Goal: Transaction & Acquisition: Purchase product/service

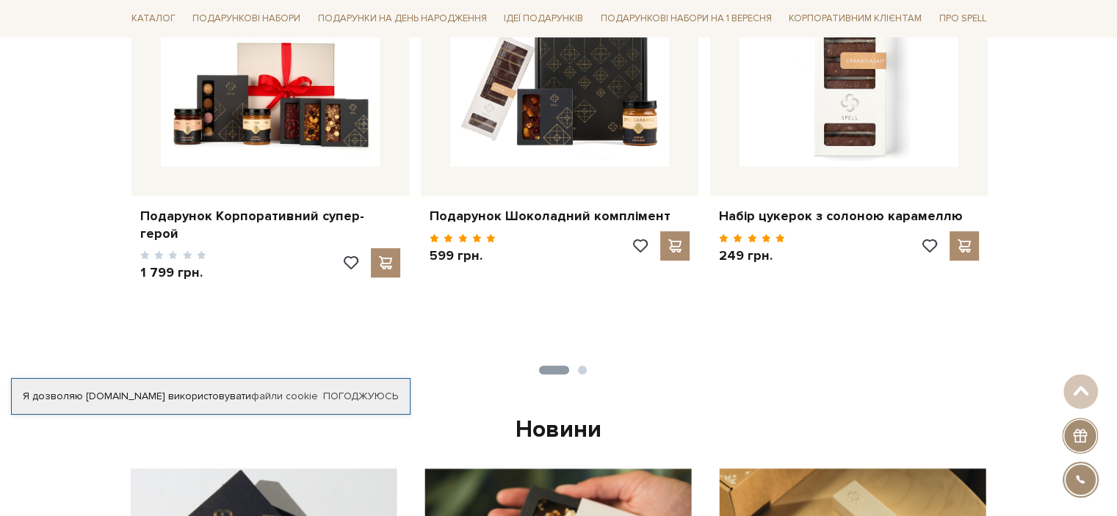
scroll to position [734, 0]
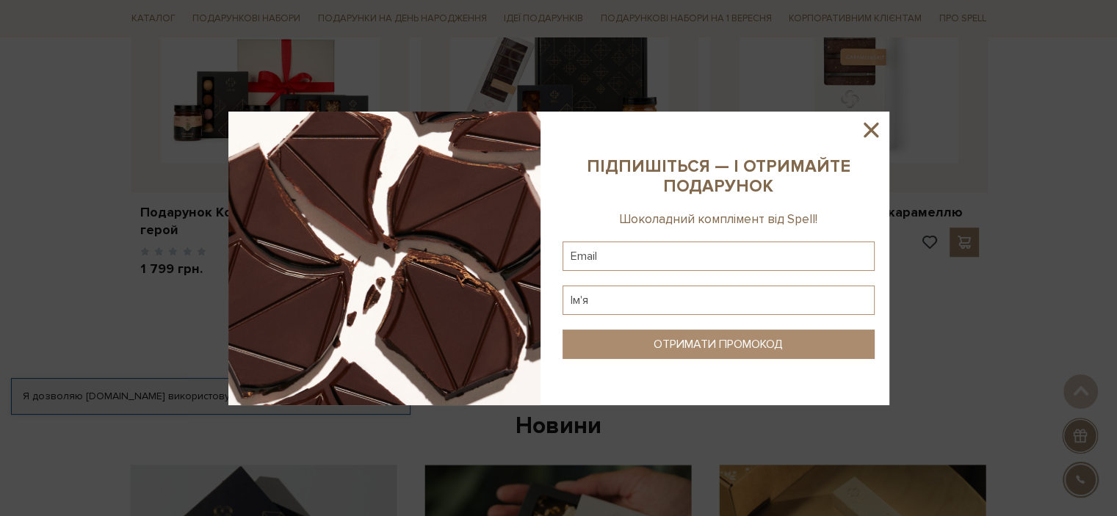
click at [869, 132] on icon at bounding box center [870, 129] width 25 height 25
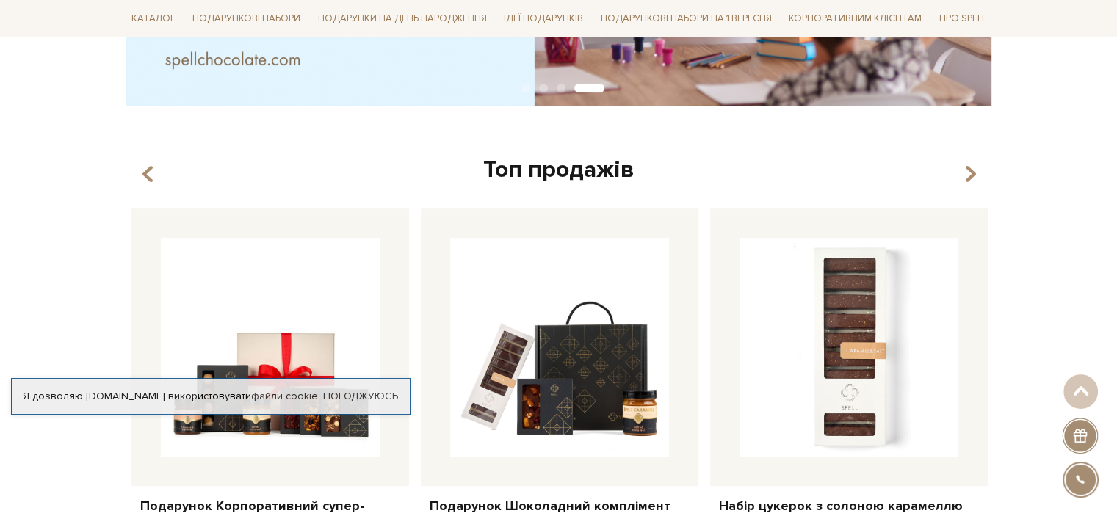
scroll to position [514, 0]
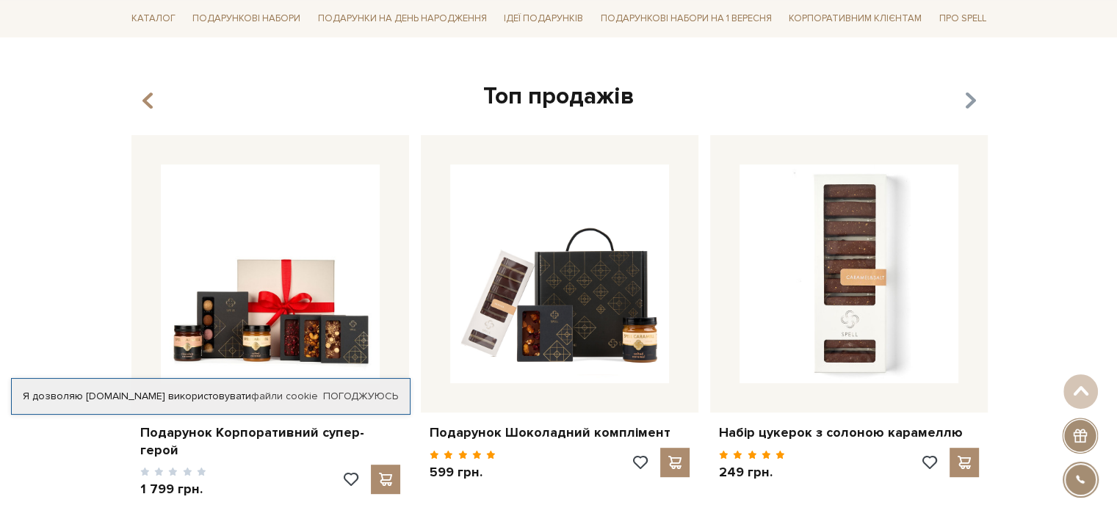
click at [973, 99] on icon "button" at bounding box center [969, 101] width 12 height 25
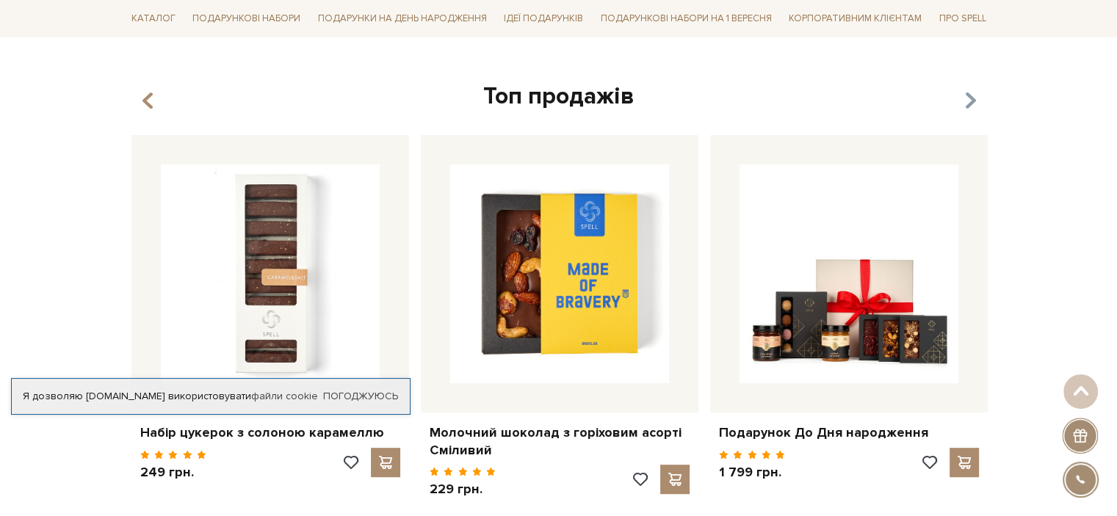
click at [973, 99] on icon "button" at bounding box center [969, 101] width 12 height 25
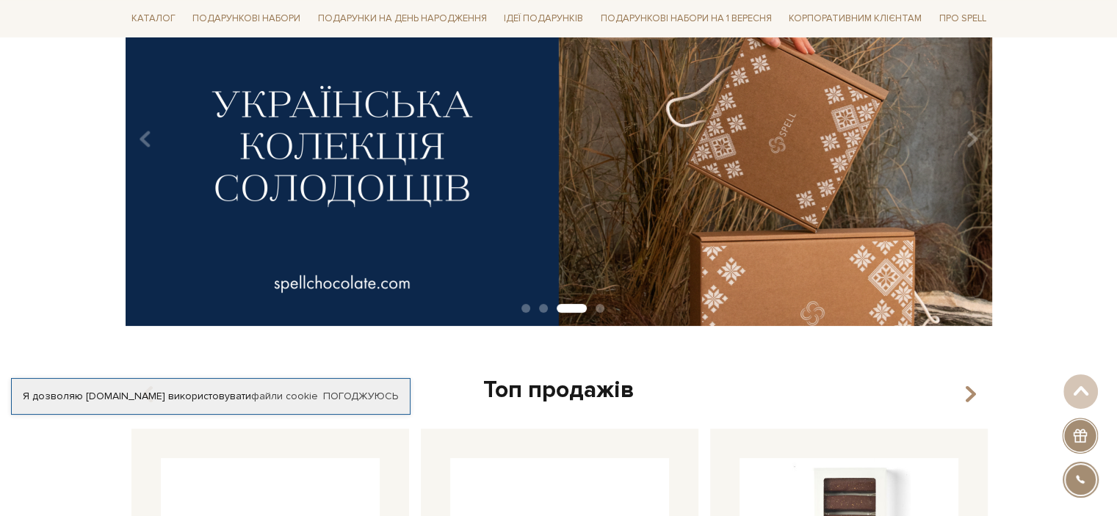
scroll to position [0, 0]
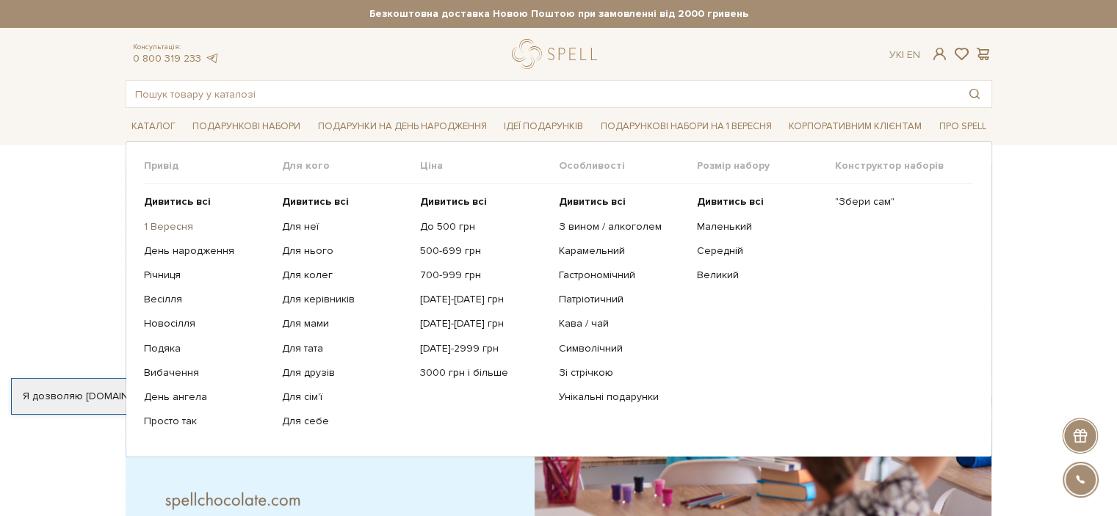
click at [162, 223] on link "1 Вересня" at bounding box center [207, 226] width 127 height 13
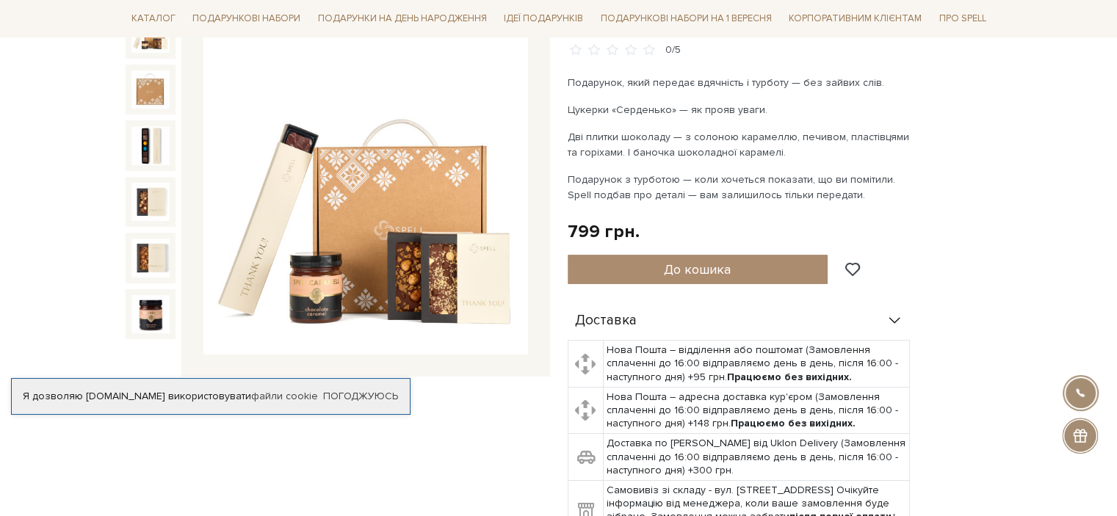
scroll to position [73, 0]
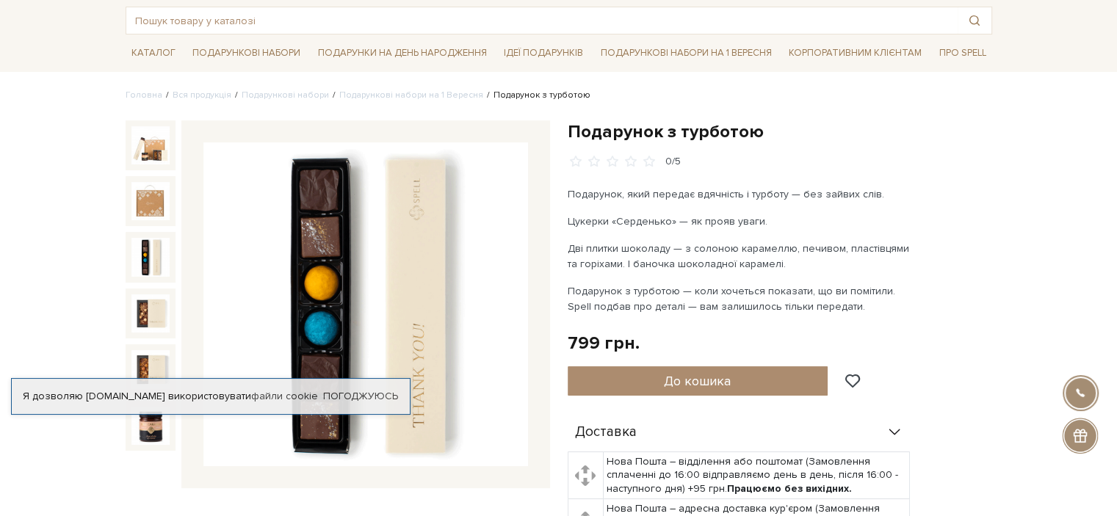
click at [154, 249] on img at bounding box center [150, 257] width 38 height 38
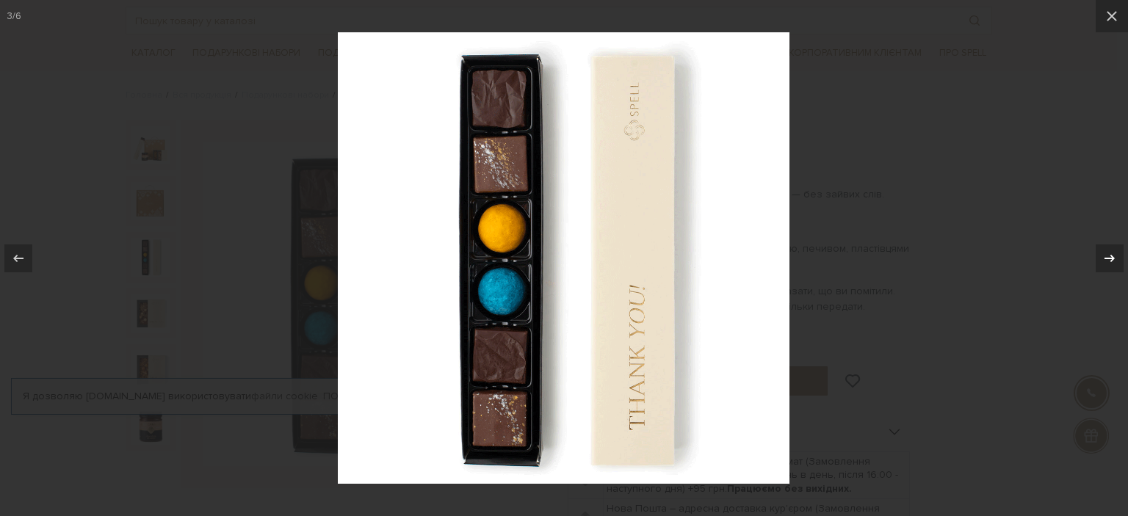
click at [1106, 258] on icon at bounding box center [1110, 259] width 18 height 18
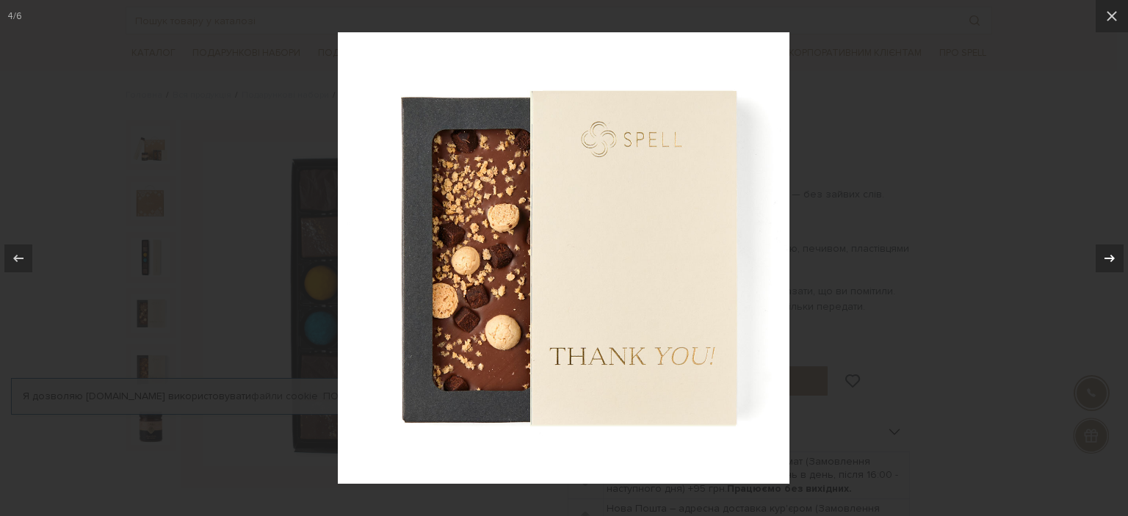
click at [1106, 258] on icon at bounding box center [1110, 259] width 18 height 18
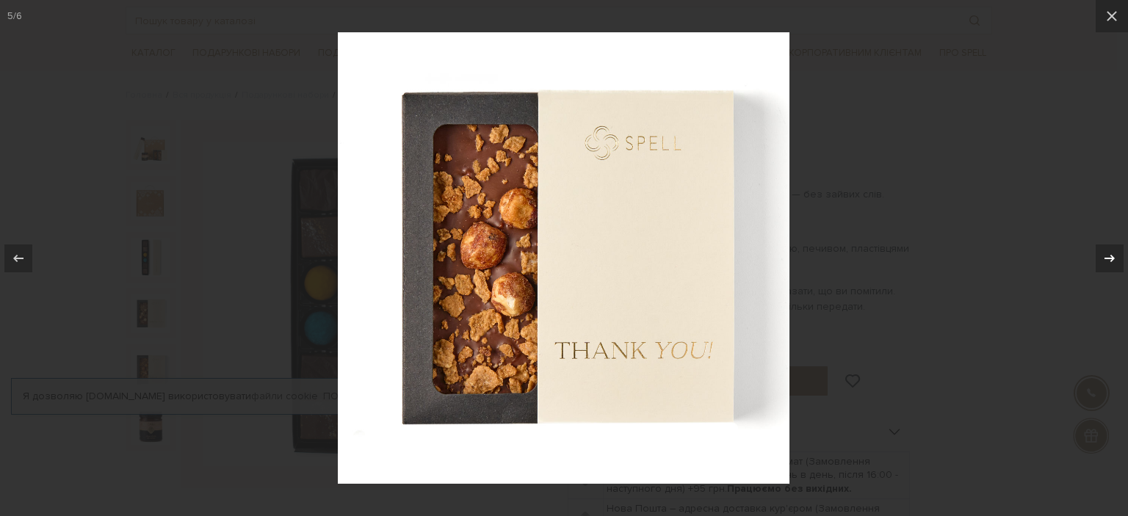
click at [1106, 258] on icon at bounding box center [1110, 259] width 18 height 18
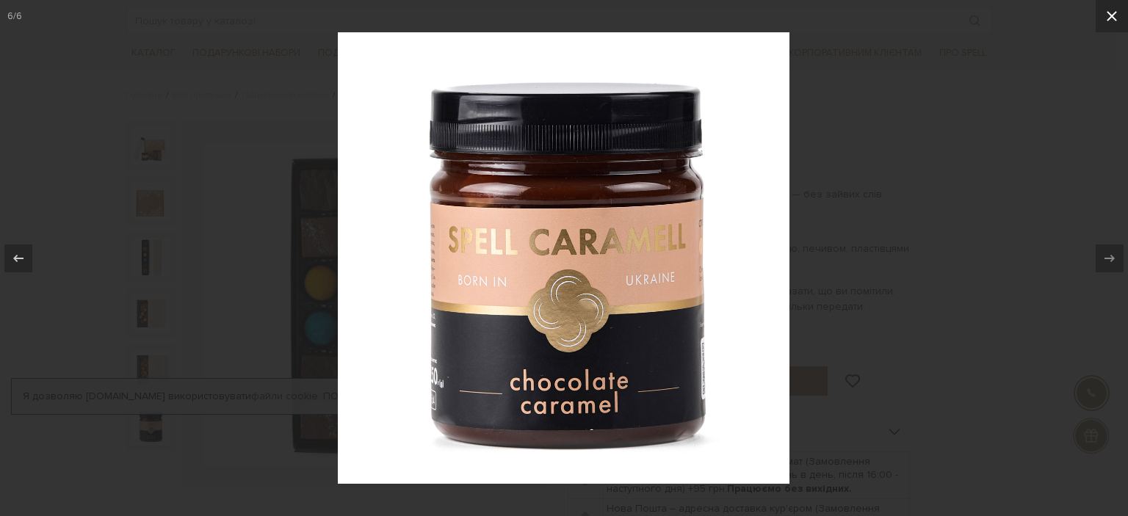
click at [1113, 15] on icon at bounding box center [1112, 16] width 10 height 10
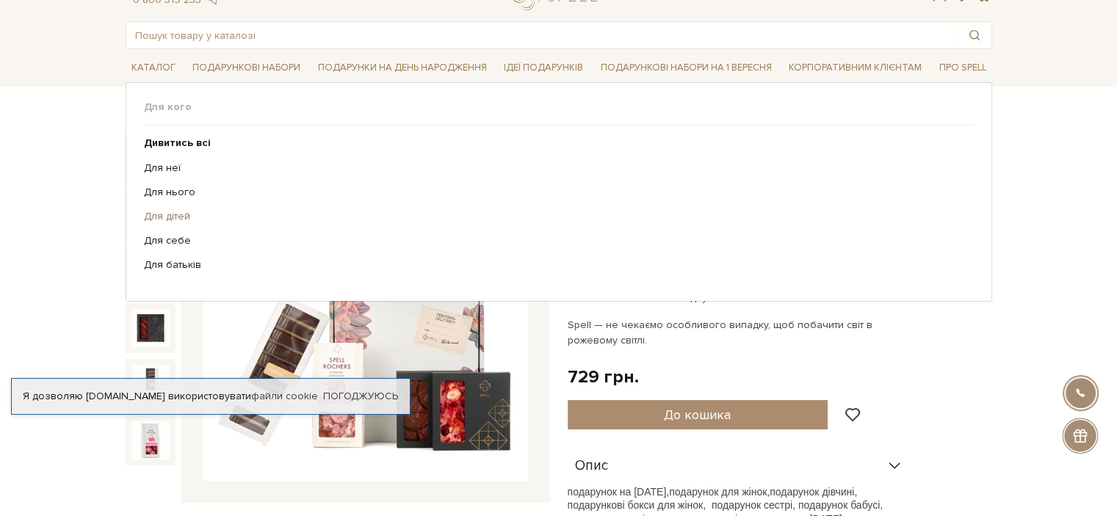
scroll to position [220, 0]
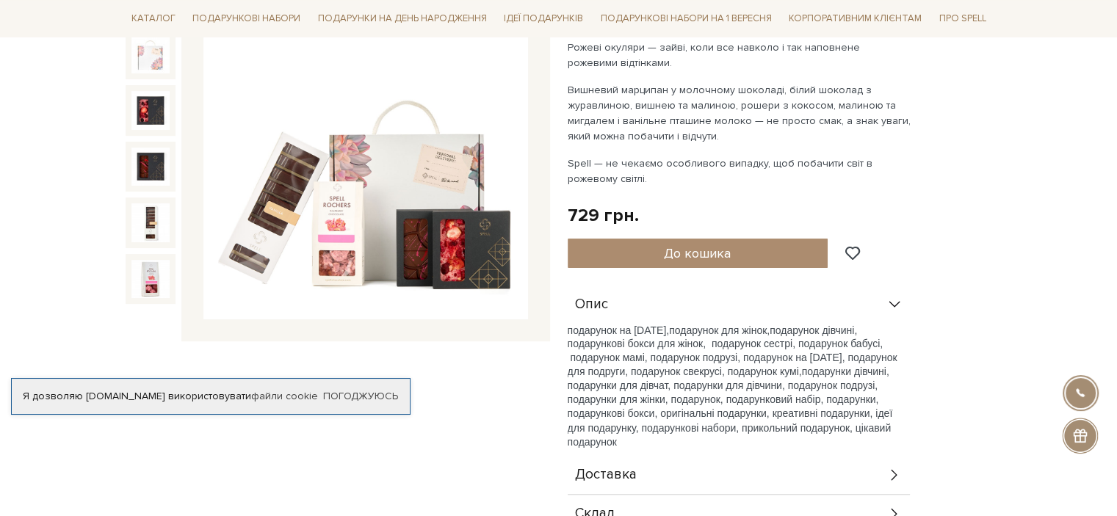
click at [501, 171] on img at bounding box center [365, 158] width 325 height 325
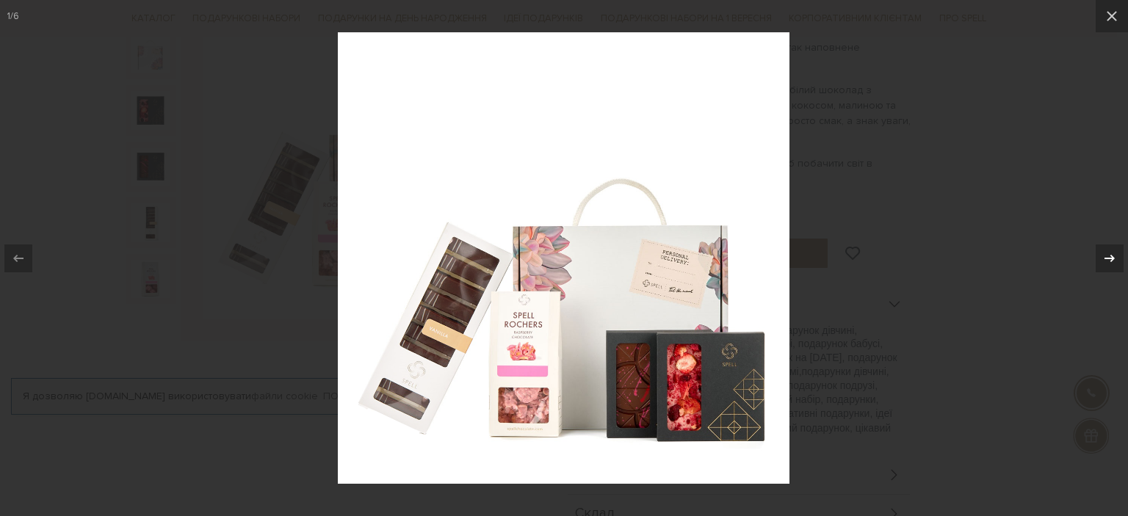
click at [1116, 256] on div at bounding box center [1110, 259] width 28 height 28
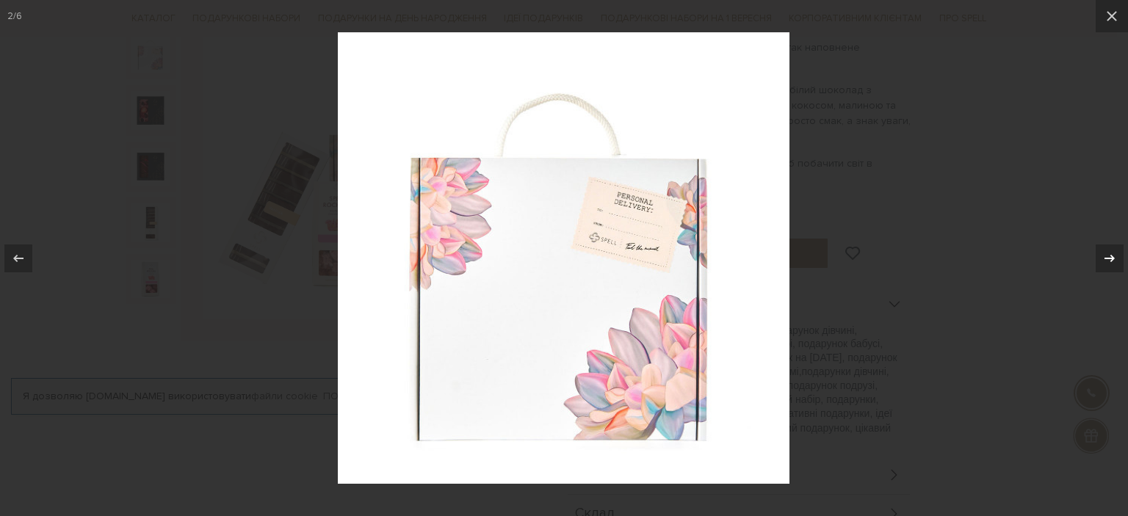
click at [1116, 256] on div at bounding box center [1110, 259] width 28 height 28
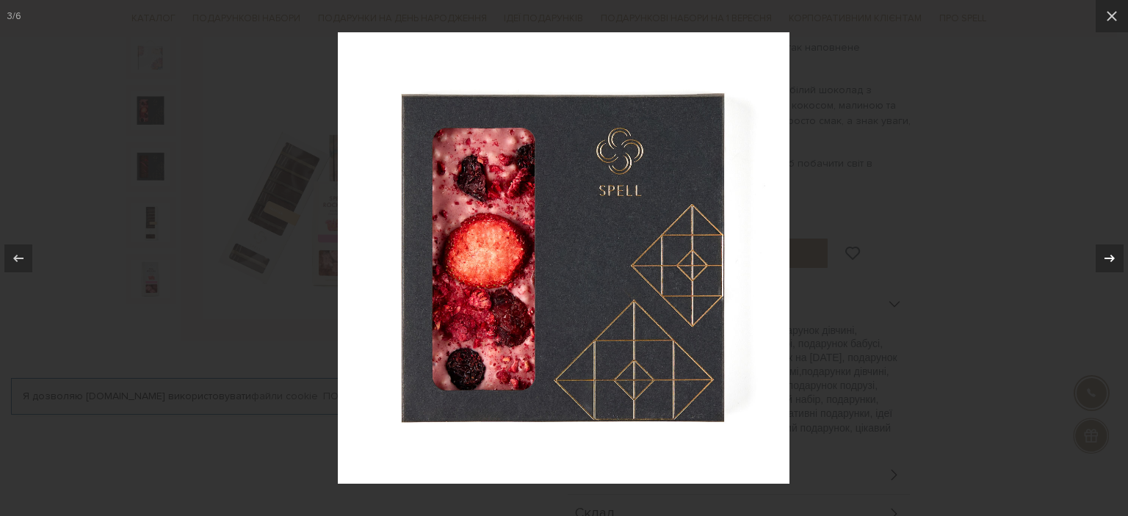
click at [1116, 254] on div at bounding box center [1110, 259] width 28 height 28
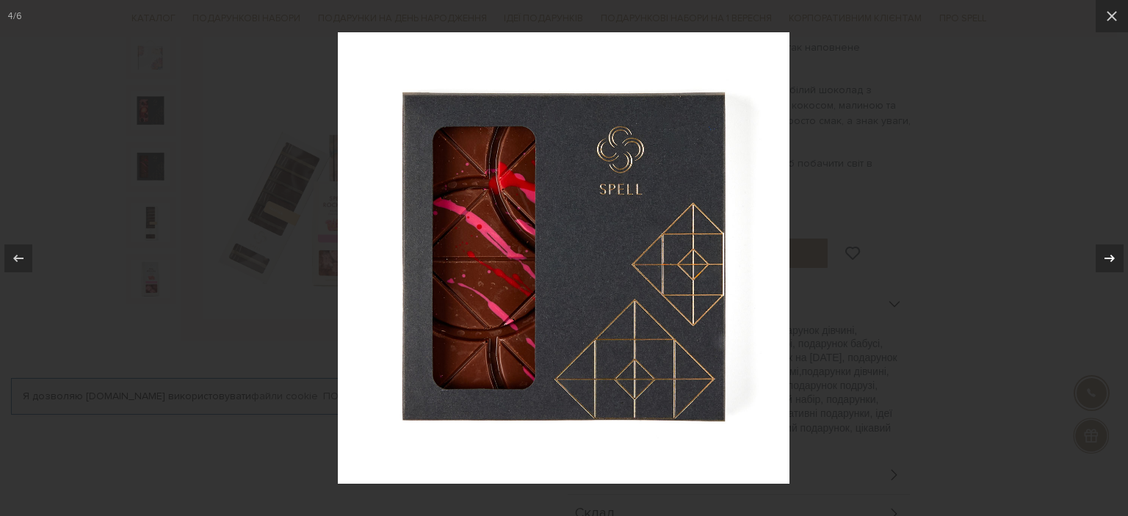
click at [1116, 253] on div at bounding box center [1110, 259] width 28 height 28
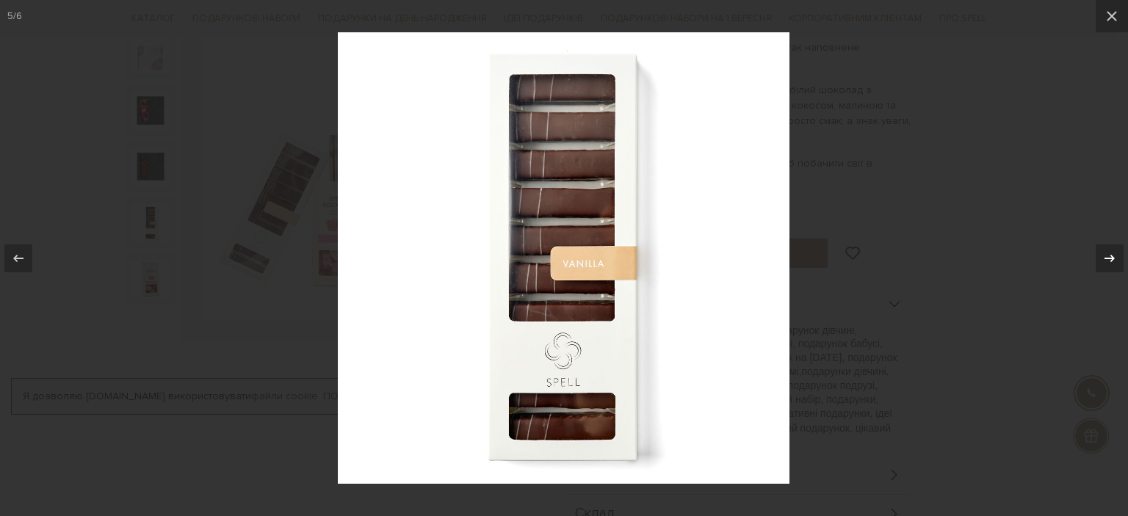
click at [1116, 253] on div at bounding box center [1110, 259] width 28 height 28
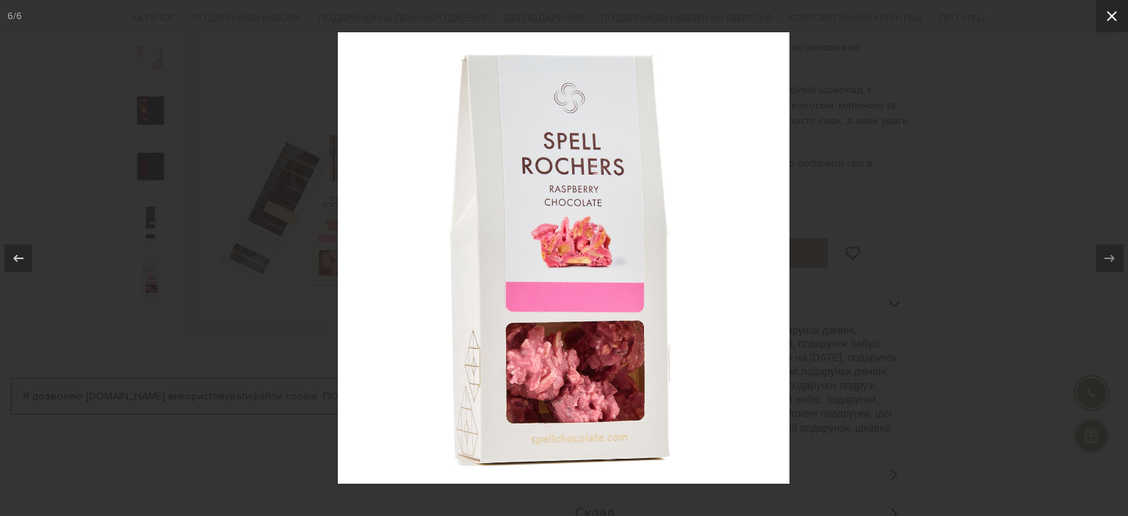
click at [1113, 18] on icon at bounding box center [1112, 16] width 18 height 18
